Goal: Check status

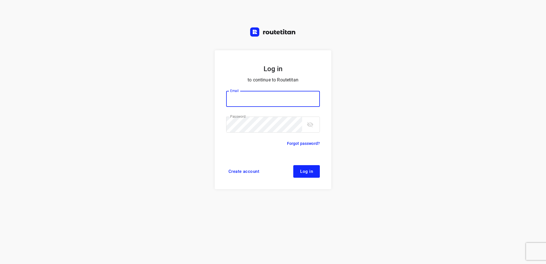
type input "[EMAIL_ADDRESS][DOMAIN_NAME]"
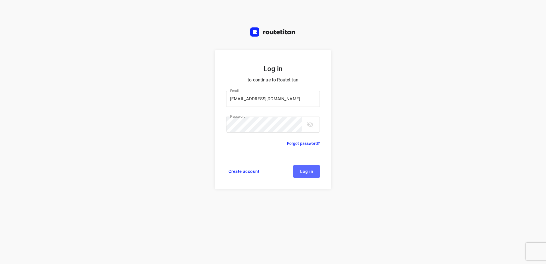
click at [306, 172] on span "Log in" at bounding box center [306, 171] width 13 height 5
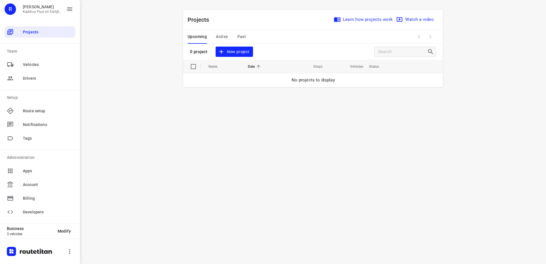
drag, startPoint x: 147, startPoint y: 219, endPoint x: 127, endPoint y: 168, distance: 54.6
click at [147, 219] on div "i © 2025 Routetitan , © Stadia Maps , © OpenMapTiles © OpenStreetMap contributo…" at bounding box center [313, 132] width 466 height 264
click at [223, 37] on span "Active" at bounding box center [222, 36] width 12 height 7
click at [207, 37] on div "Upcoming Active Past" at bounding box center [221, 37] width 67 height 14
click at [206, 37] on span "Upcoming" at bounding box center [197, 36] width 19 height 7
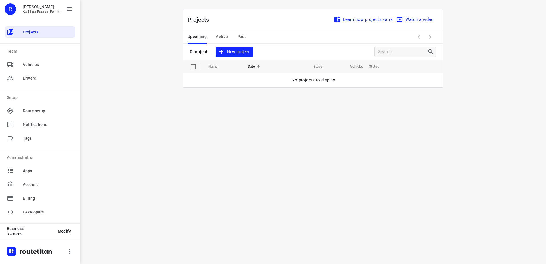
click at [220, 43] on button "Active" at bounding box center [222, 37] width 12 height 14
click at [195, 37] on span "Upcoming" at bounding box center [197, 36] width 19 height 7
